Goal: Task Accomplishment & Management: Complete application form

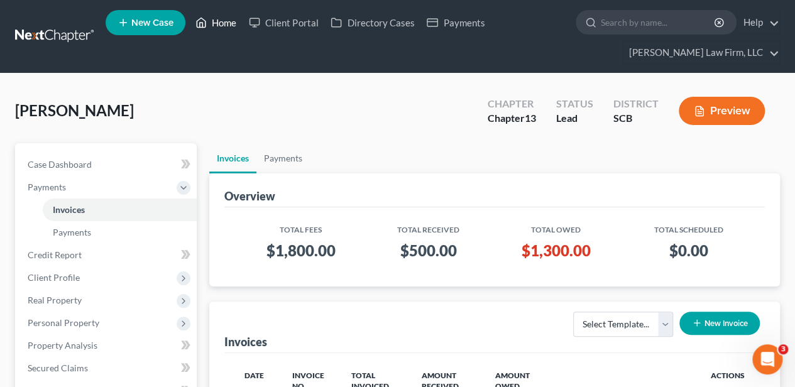
drag, startPoint x: 211, startPoint y: 27, endPoint x: 301, endPoint y: 70, distance: 99.7
click at [211, 27] on link "Home" at bounding box center [215, 22] width 53 height 23
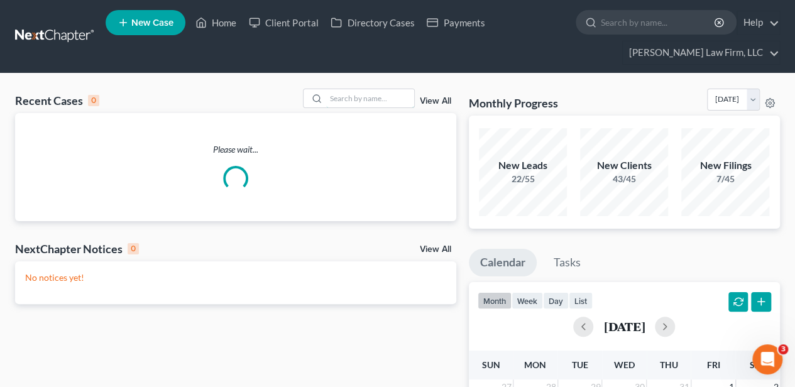
click at [369, 96] on input "search" at bounding box center [370, 98] width 88 height 18
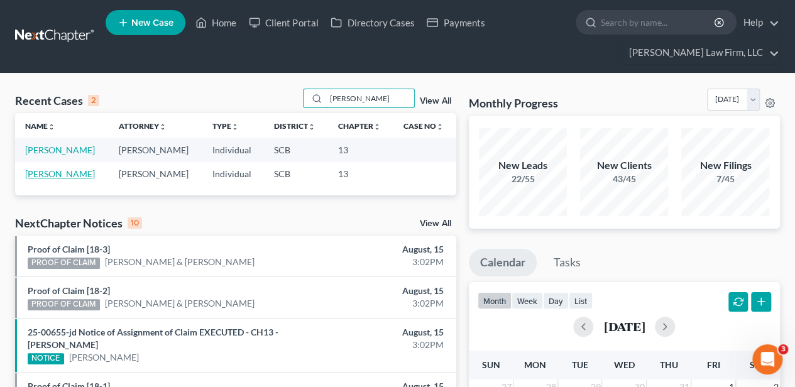
type input "[PERSON_NAME]"
click at [55, 172] on link "[PERSON_NAME]" at bounding box center [60, 173] width 70 height 11
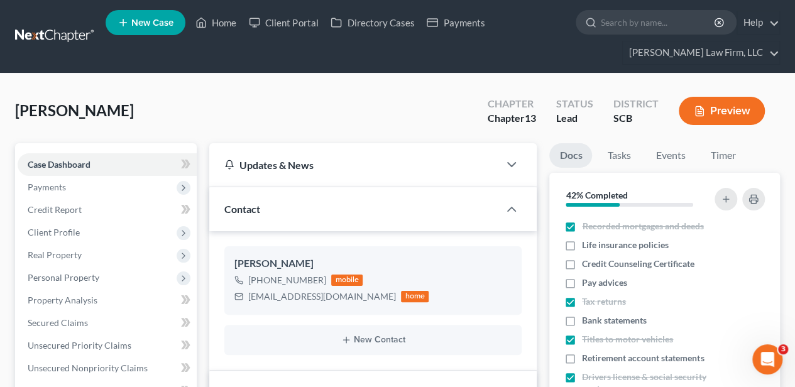
select select "2"
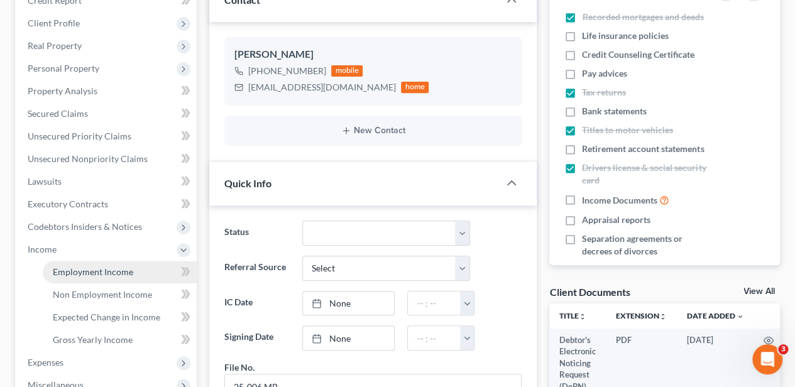
click at [72, 273] on span "Employment Income" at bounding box center [93, 271] width 80 height 11
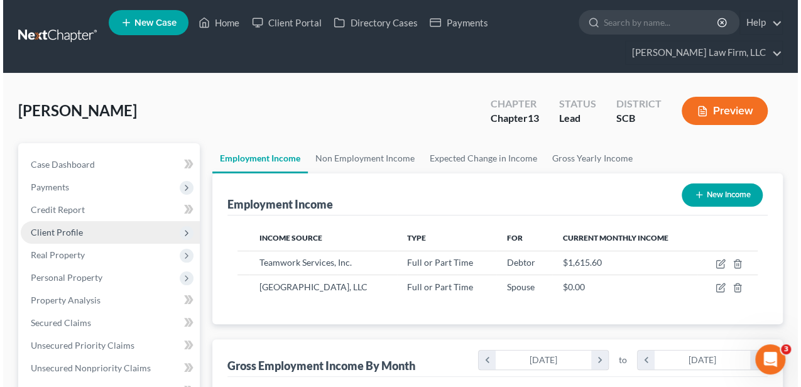
scroll to position [224, 318]
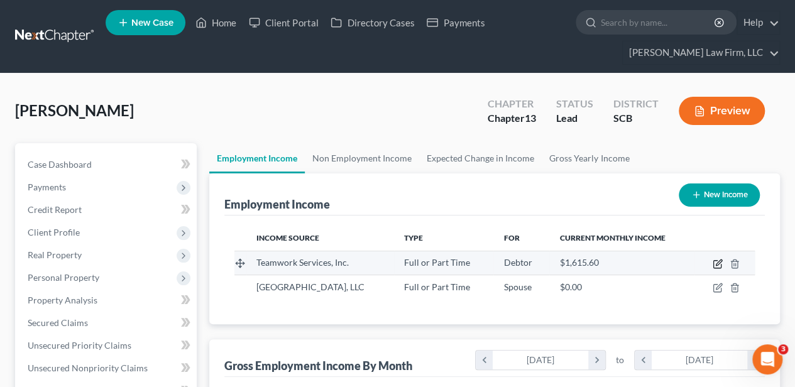
click at [717, 261] on icon "button" at bounding box center [718, 262] width 6 height 6
select select "0"
select select "10"
select select "3"
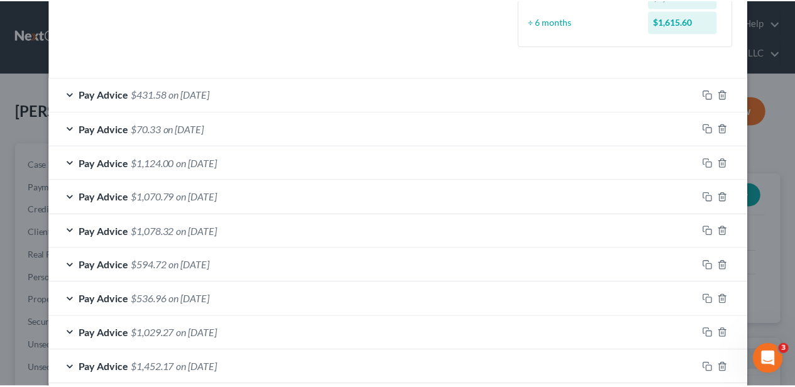
scroll to position [433, 0]
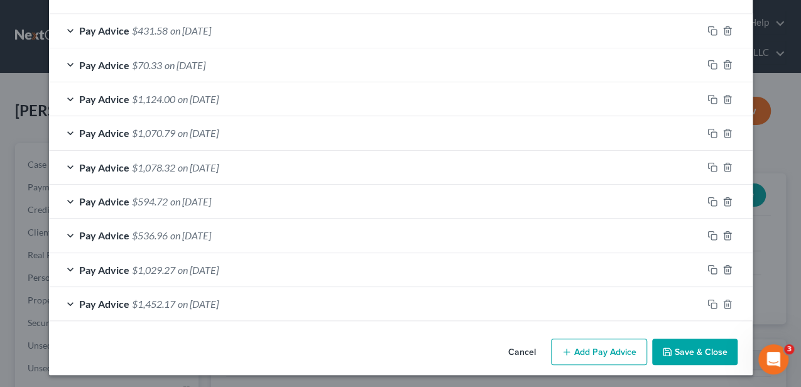
click at [512, 343] on button "Cancel" at bounding box center [522, 352] width 48 height 25
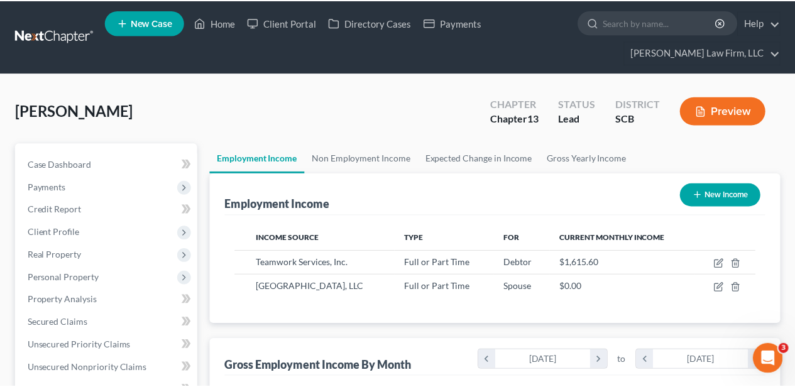
scroll to position [627857, 627762]
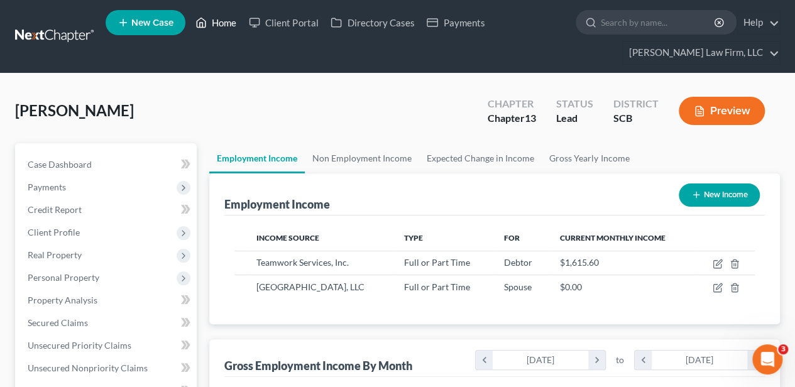
click at [210, 19] on link "Home" at bounding box center [215, 22] width 53 height 23
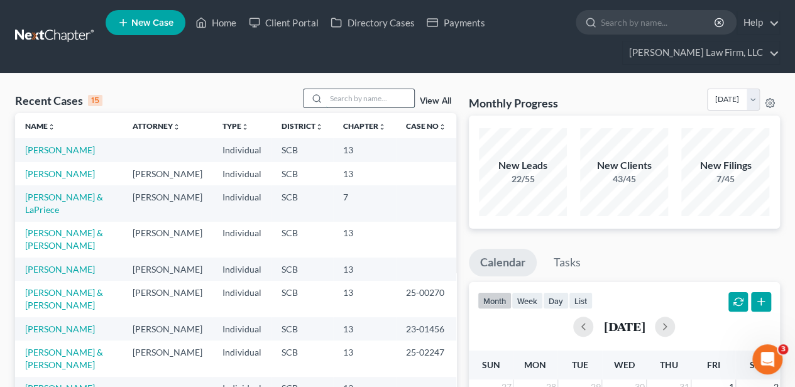
click at [337, 94] on input "search" at bounding box center [370, 98] width 88 height 18
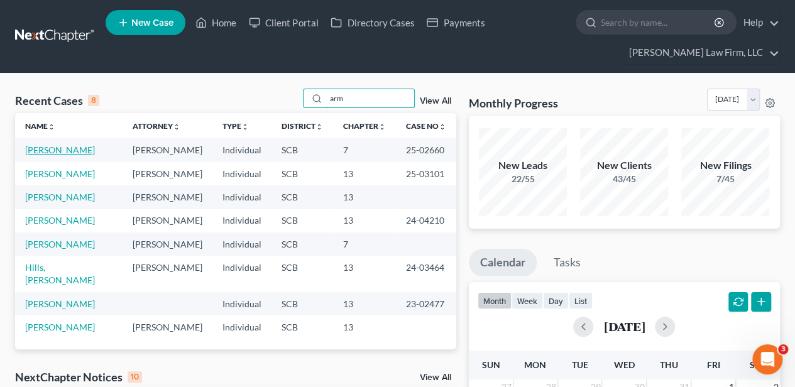
type input "arm"
click at [63, 149] on link "[PERSON_NAME]" at bounding box center [60, 149] width 70 height 11
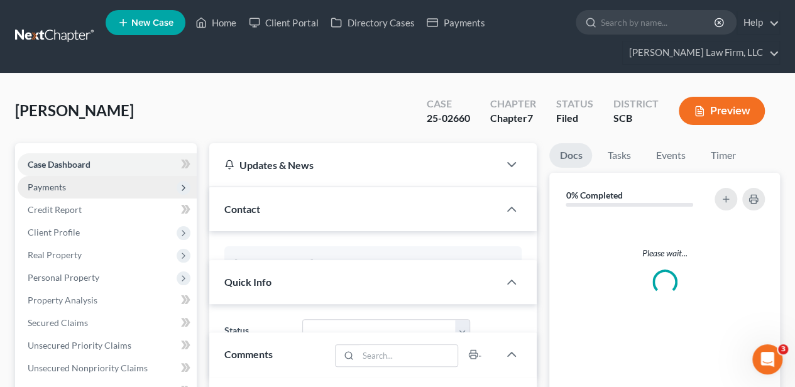
select select "3"
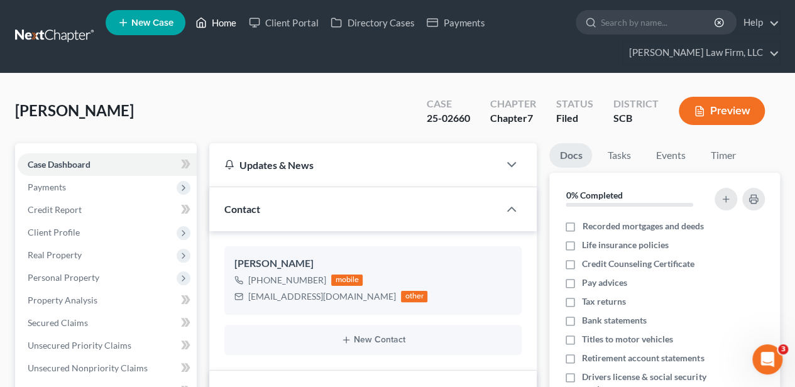
click at [226, 23] on link "Home" at bounding box center [215, 22] width 53 height 23
